Goal: Information Seeking & Learning: Find specific fact

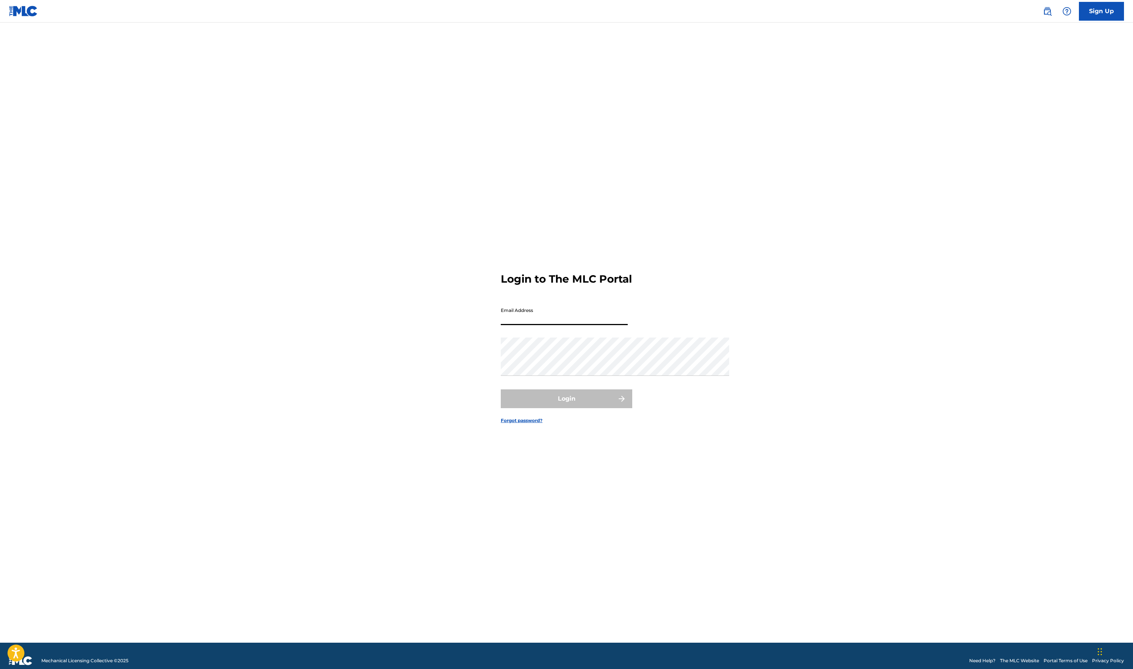
type input "[EMAIL_ADDRESS][DOMAIN_NAME]"
click at [570, 408] on button "Login" at bounding box center [567, 398] width 132 height 19
click at [501, 348] on input "Code" at bounding box center [564, 351] width 127 height 21
paste input "679280"
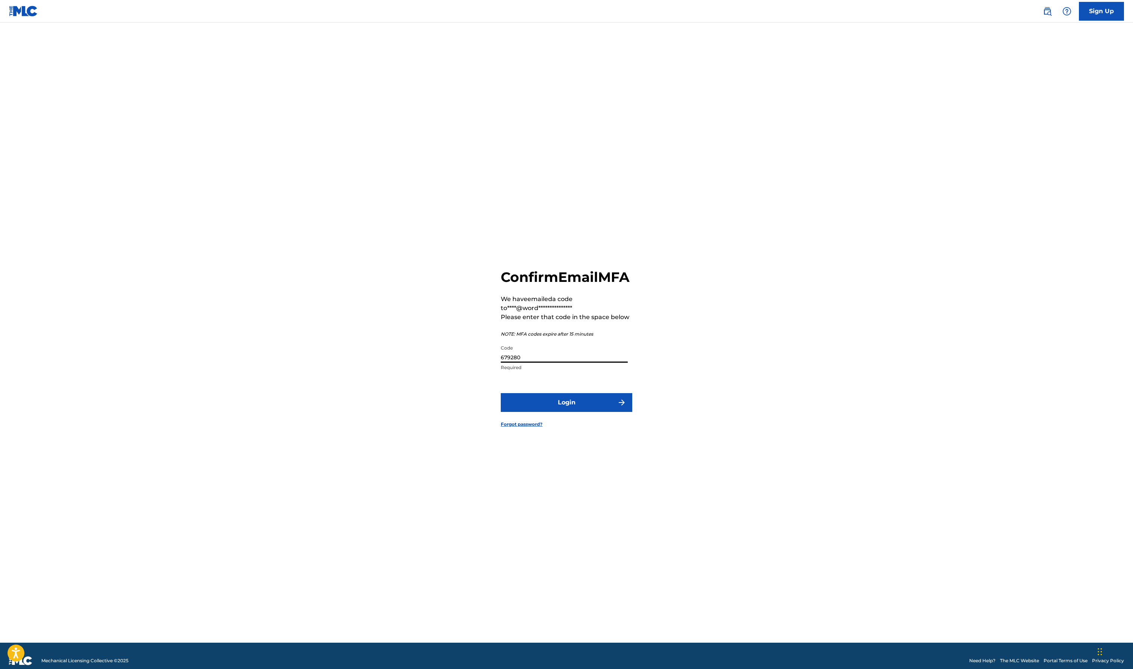
type input "679280"
click at [540, 412] on button "Login" at bounding box center [567, 402] width 132 height 19
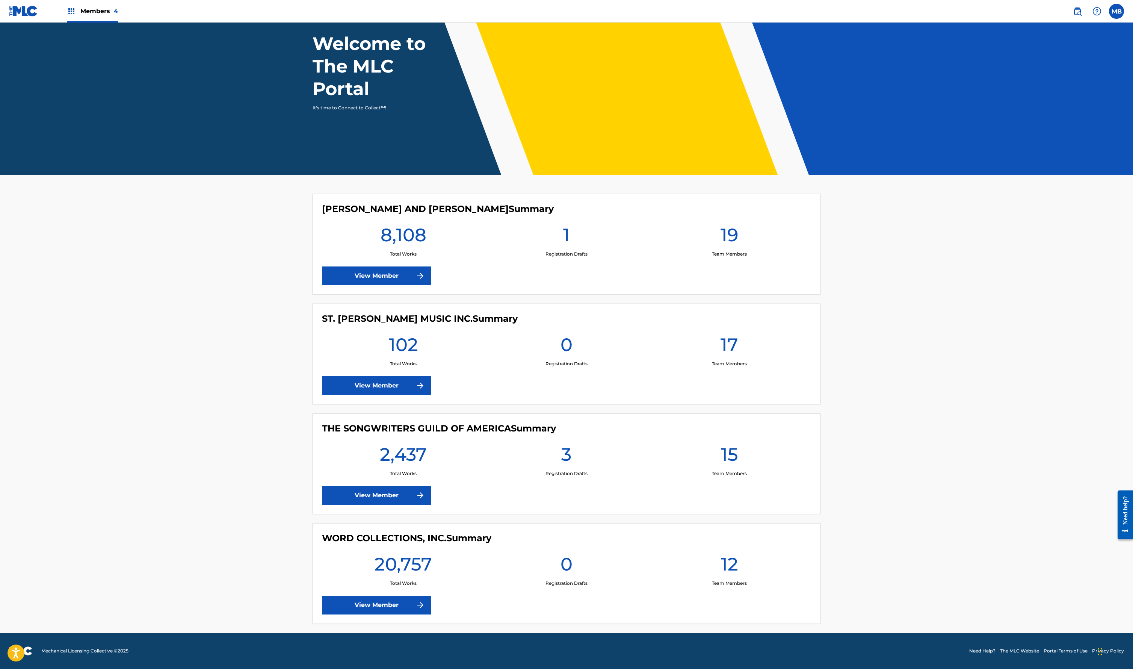
scroll to position [420, 0]
click at [322, 596] on link "View Member" at bounding box center [376, 605] width 109 height 19
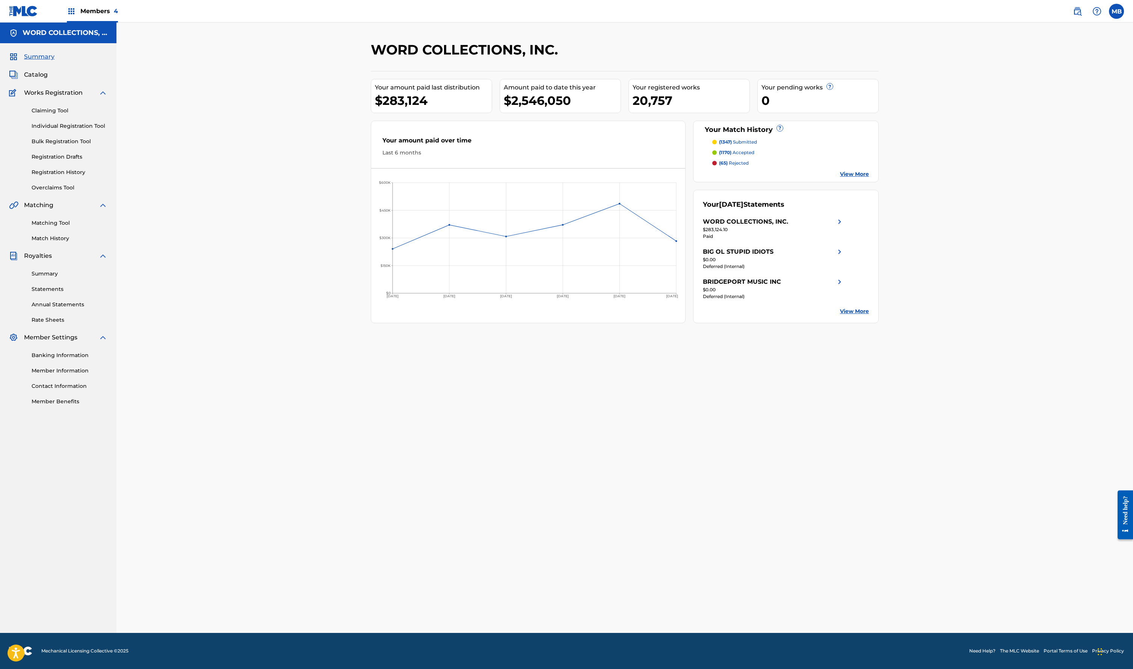
click at [48, 79] on span "Catalog" at bounding box center [36, 74] width 24 height 9
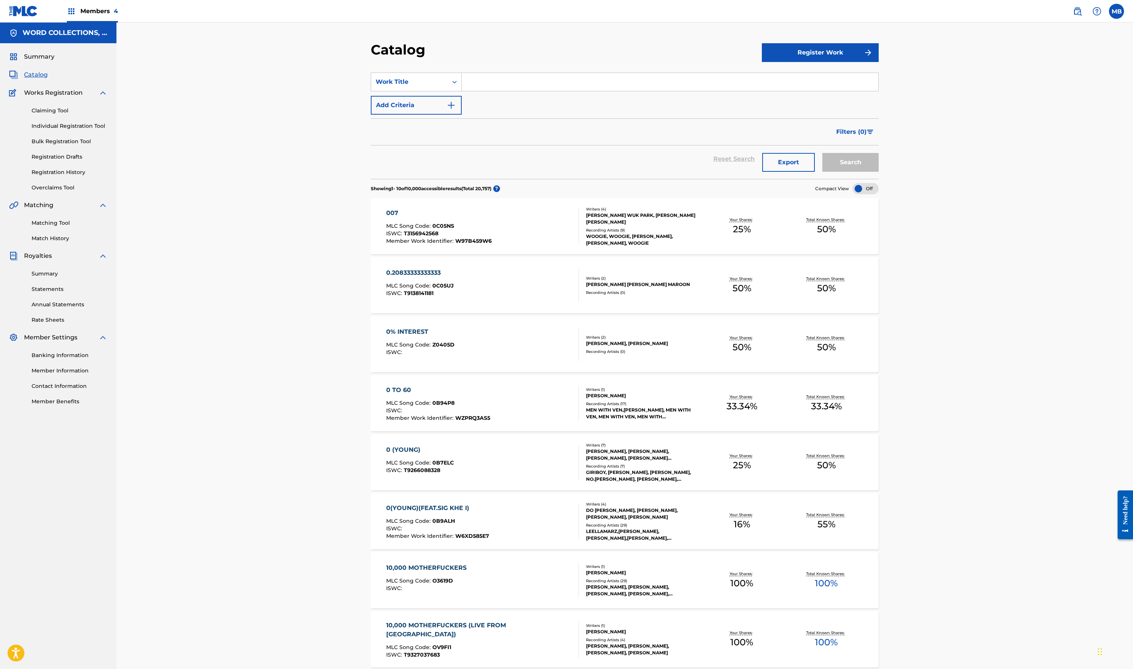
click at [376, 86] on div "Work Title" at bounding box center [410, 81] width 68 height 9
click at [448, 89] on div "Search Form" at bounding box center [455, 82] width 14 height 14
click at [371, 166] on div "Artist" at bounding box center [416, 157] width 90 height 19
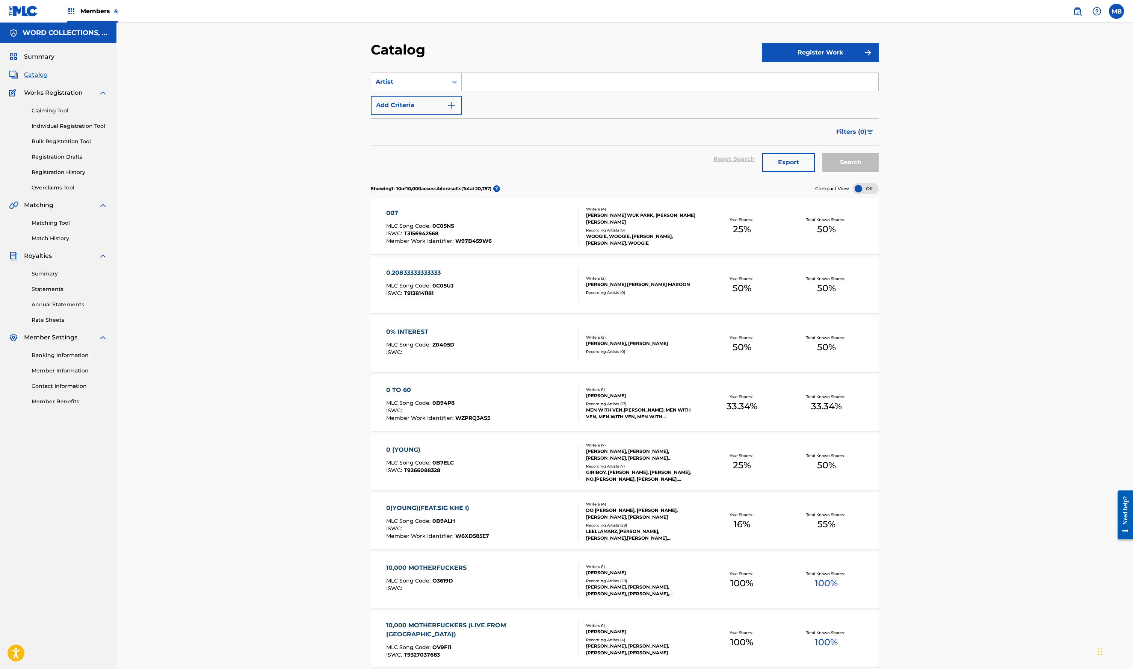
click at [462, 91] on input "Search Form" at bounding box center [670, 82] width 417 height 18
type input "[PERSON_NAME]"
click at [879, 172] on button "Search" at bounding box center [851, 162] width 56 height 19
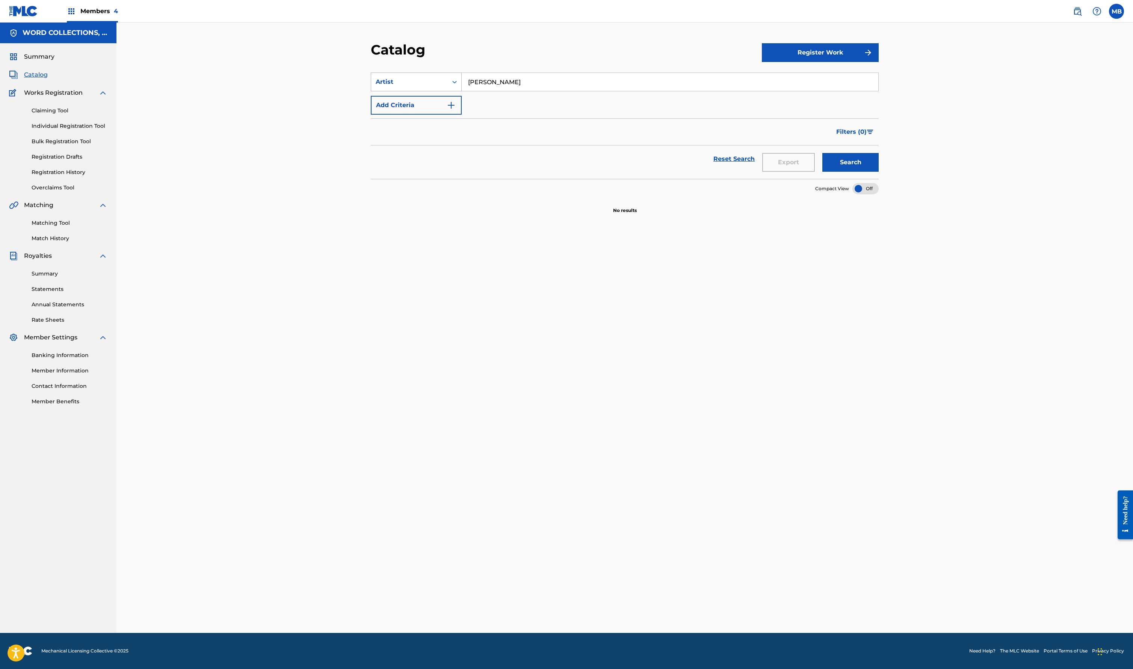
drag, startPoint x: 435, startPoint y: 141, endPoint x: 373, endPoint y: 135, distance: 62.7
click at [373, 91] on div "SearchWithCriteriacb85d8af-3cf5-4591-9803-b96f062d6da9 Artist [PERSON_NAME]" at bounding box center [625, 82] width 508 height 19
click at [376, 86] on div "Artist" at bounding box center [410, 81] width 68 height 9
click at [371, 195] on div "Work Title Writer Name Writer IPI ISWC MLC Song Code Publisher Name Publisher I…" at bounding box center [416, 147] width 90 height 113
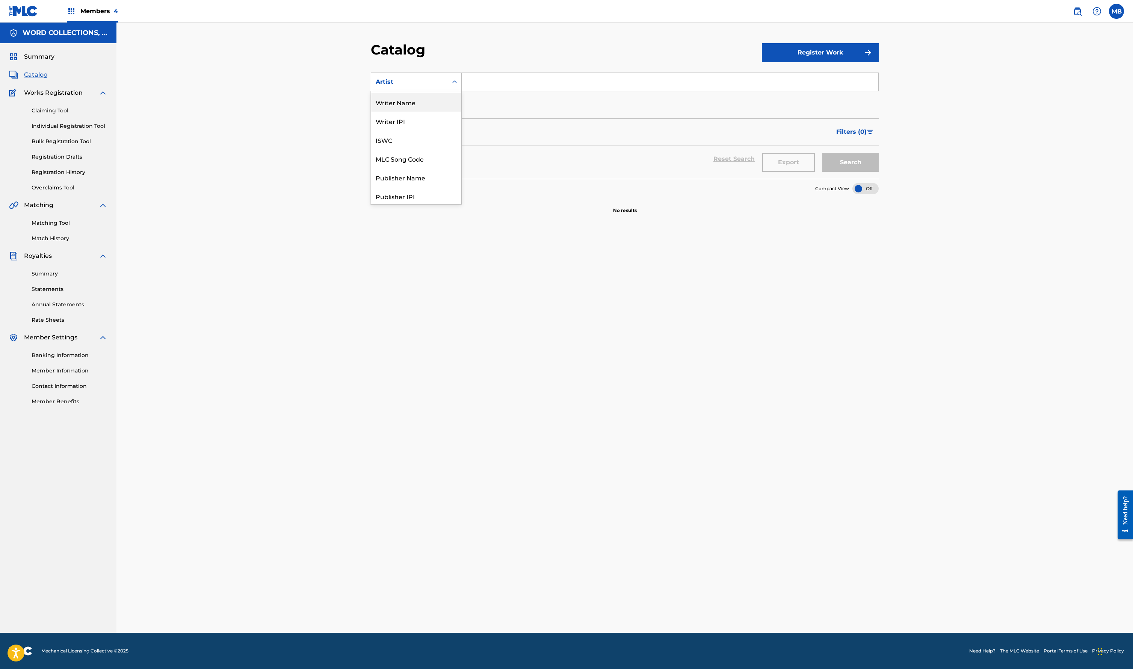
click at [371, 112] on div "Writer Name" at bounding box center [416, 102] width 90 height 19
click at [462, 91] on input "Search Form" at bounding box center [670, 82] width 417 height 18
type input "[PERSON_NAME]"
click at [879, 172] on button "Search" at bounding box center [851, 162] width 56 height 19
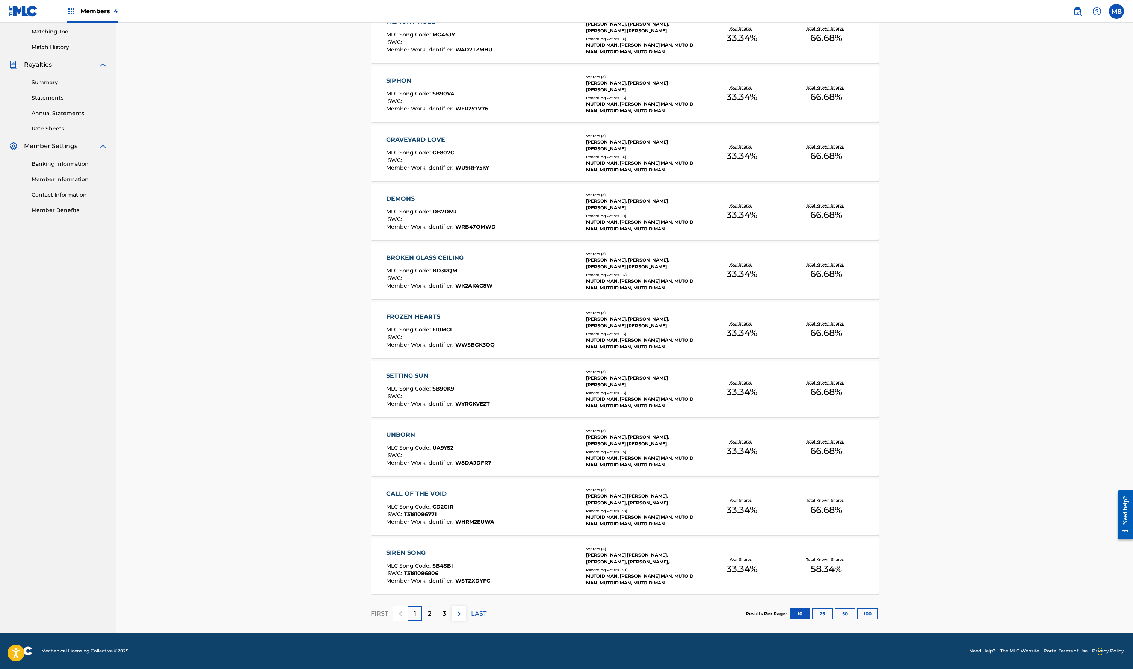
scroll to position [443, 0]
click at [386, 312] on div "FROZEN HEARTS" at bounding box center [440, 316] width 109 height 9
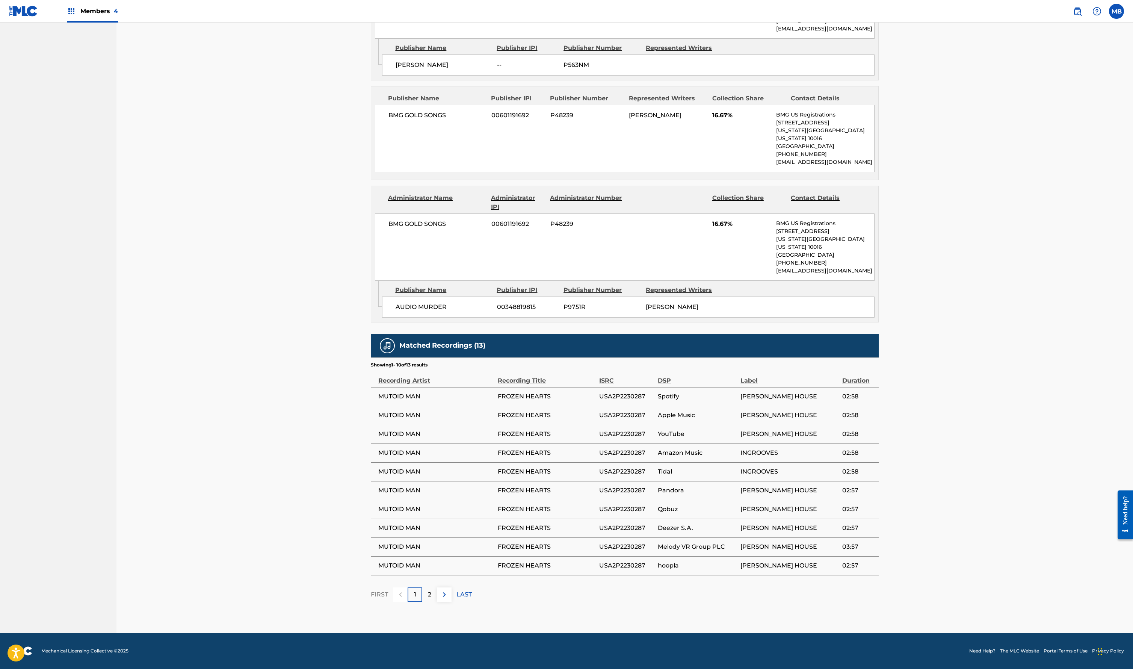
scroll to position [725, 0]
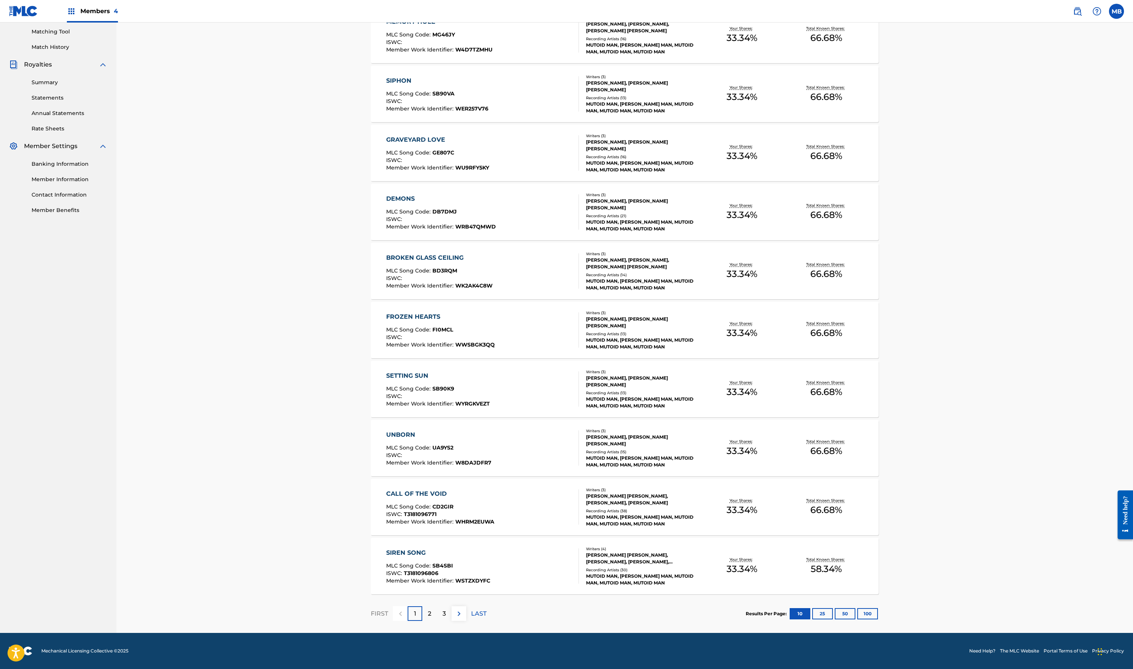
scroll to position [443, 0]
click at [878, 608] on button "100" at bounding box center [868, 613] width 21 height 11
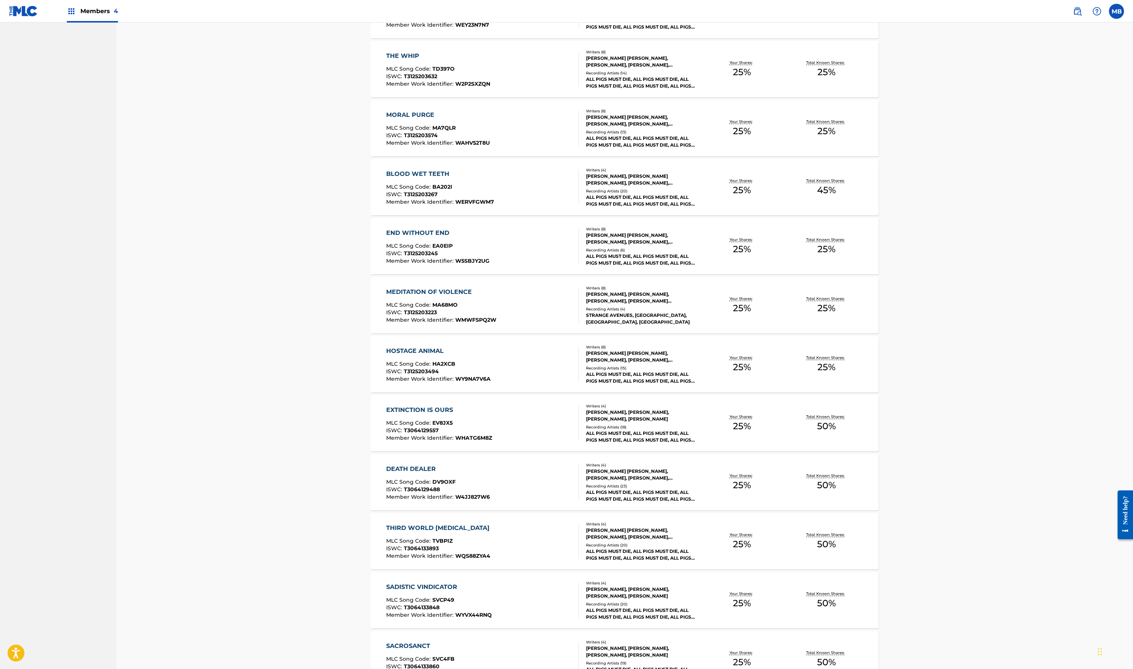
scroll to position [3485, 0]
